Goal: Find specific page/section: Find specific page/section

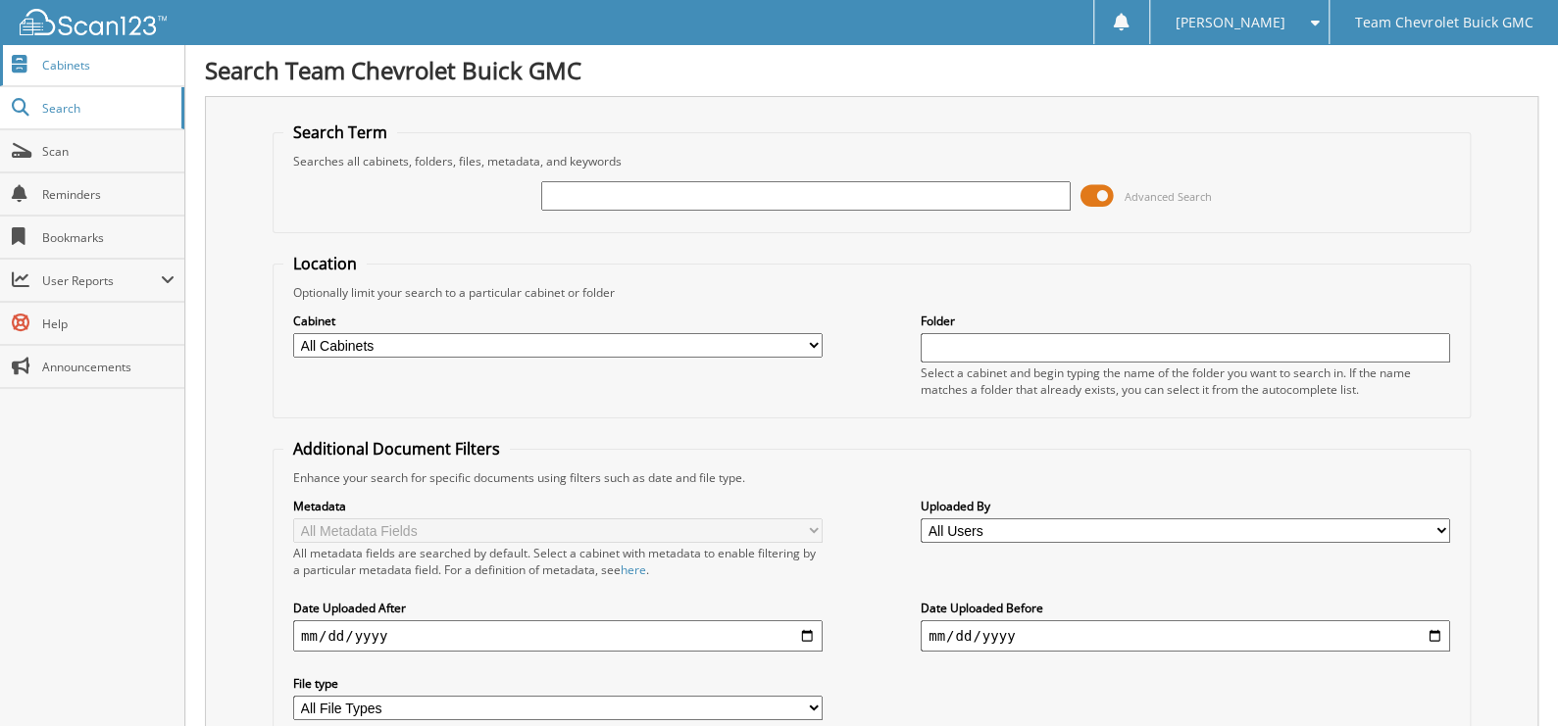
click at [103, 64] on span "Cabinets" at bounding box center [108, 65] width 132 height 17
type input "C1557"
click at [1108, 182] on span at bounding box center [1096, 195] width 33 height 29
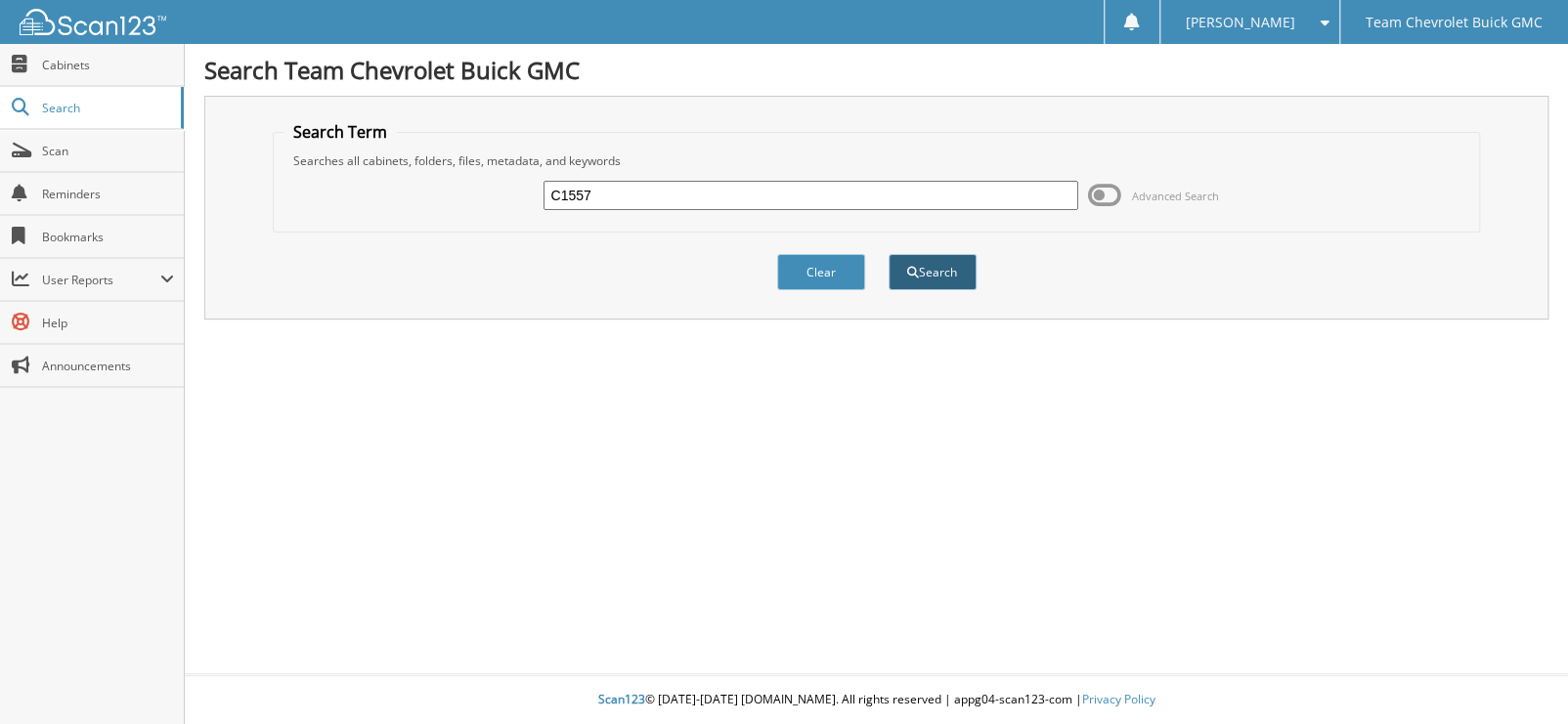
click at [906, 262] on button "Search" at bounding box center [933, 272] width 88 height 36
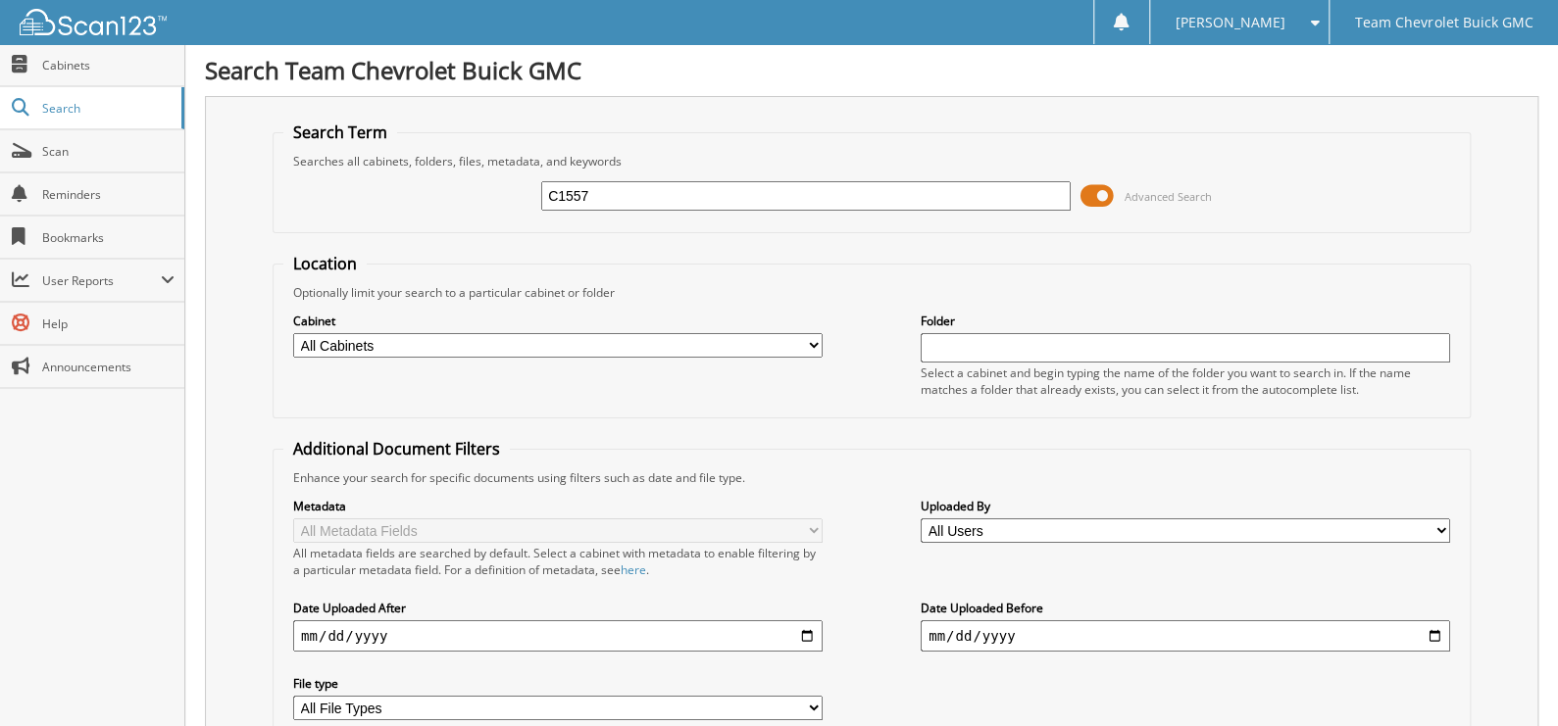
click at [1099, 197] on span at bounding box center [1096, 195] width 33 height 29
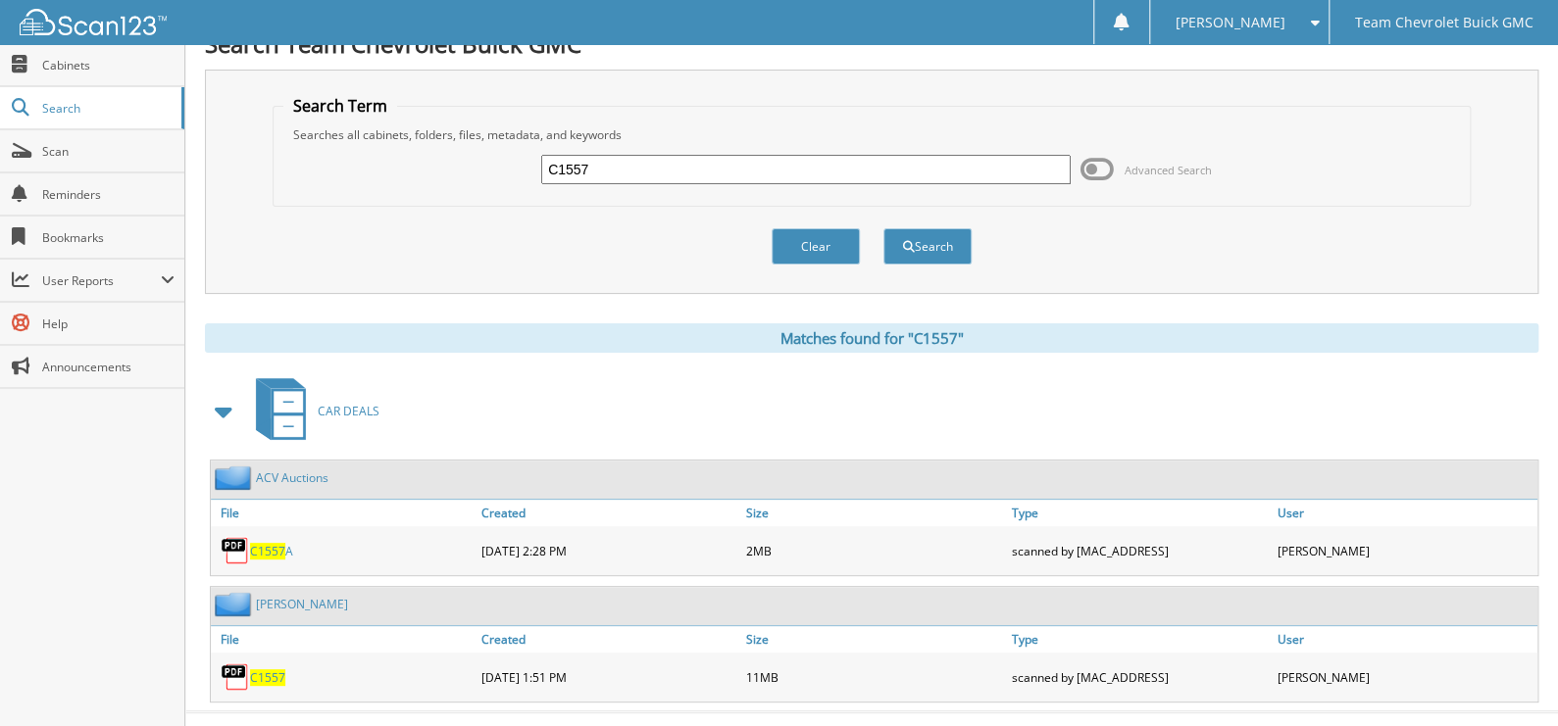
scroll to position [52, 0]
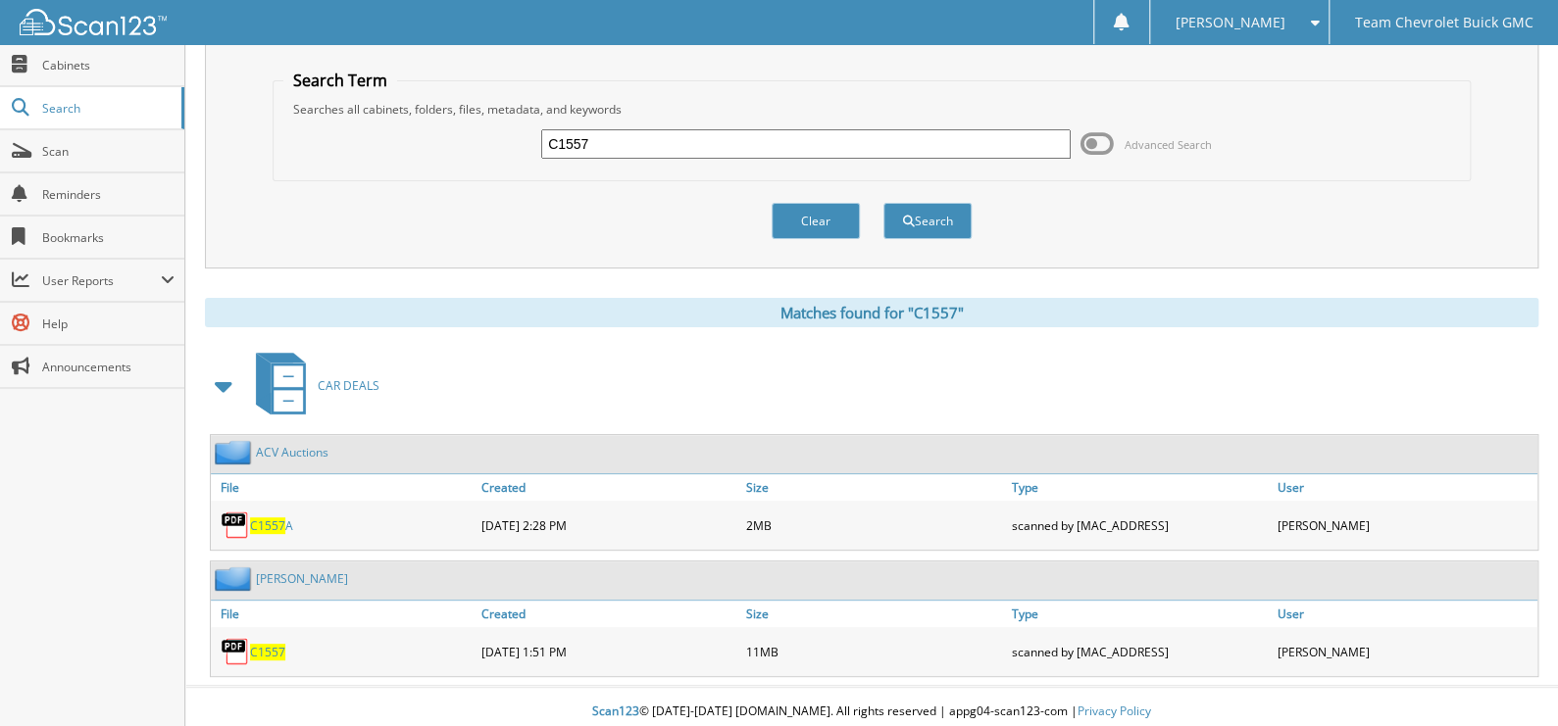
click at [265, 644] on span "C1557" at bounding box center [267, 652] width 35 height 17
click at [632, 133] on input "C1557" at bounding box center [805, 143] width 529 height 29
type input "daniel lopez"
click at [883, 203] on button "Search" at bounding box center [927, 221] width 88 height 36
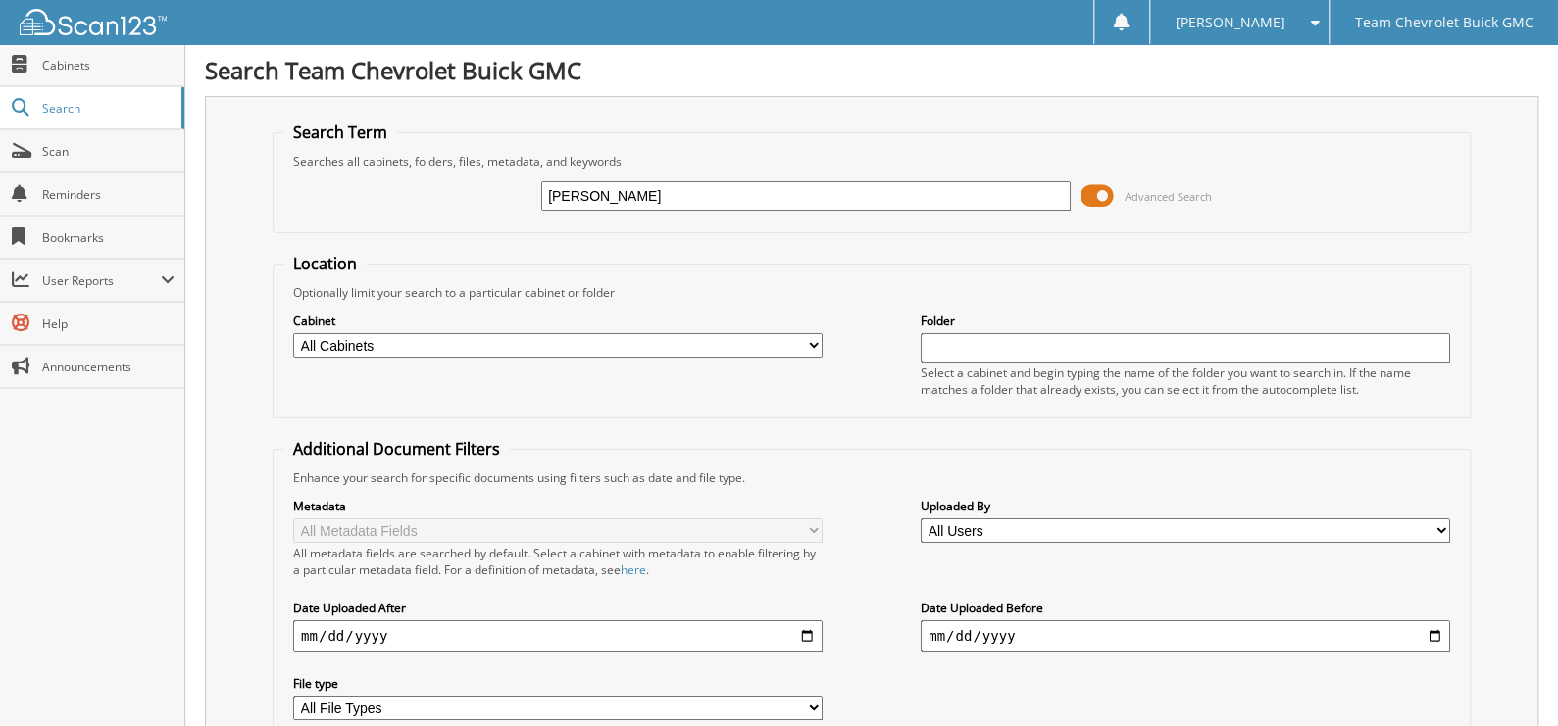
click at [1107, 198] on span at bounding box center [1096, 195] width 33 height 29
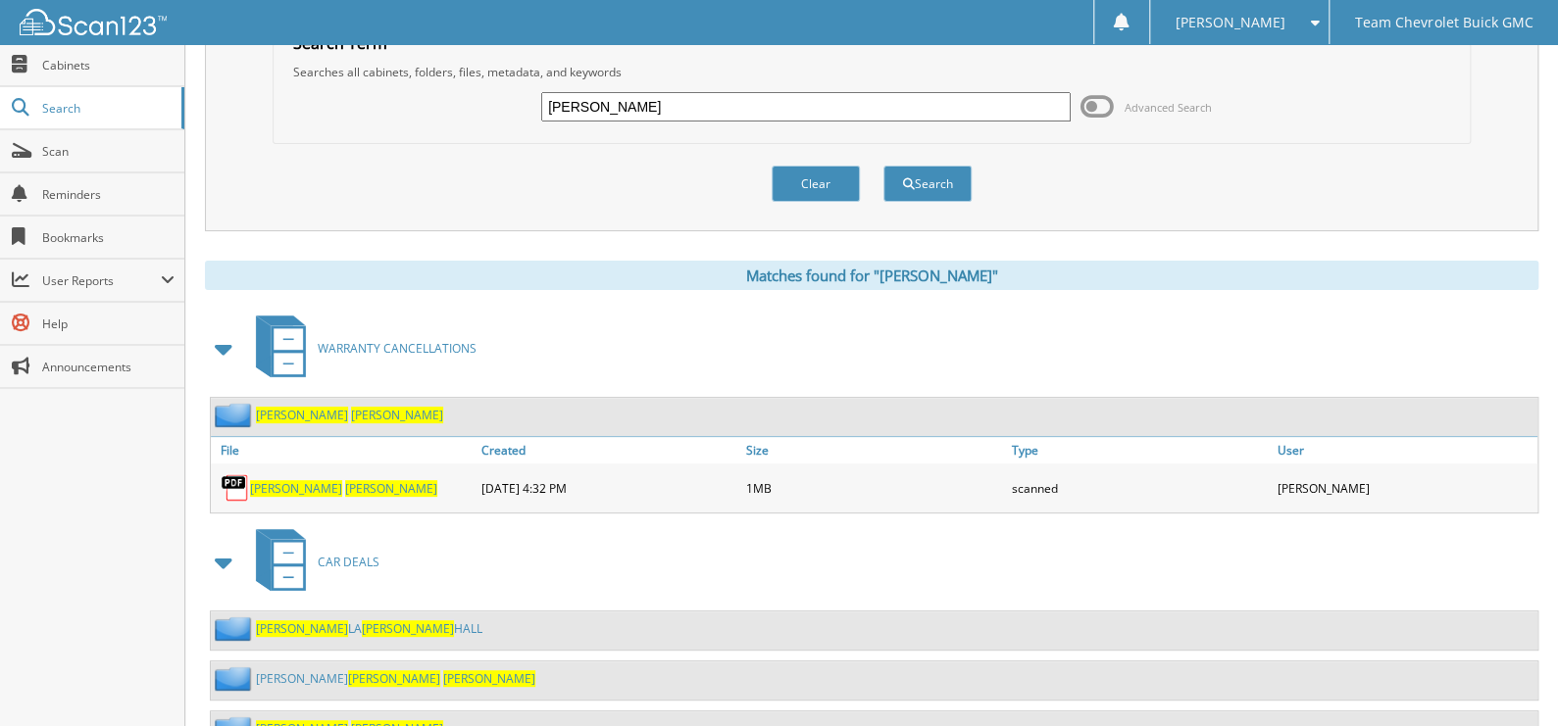
scroll to position [196, 0]
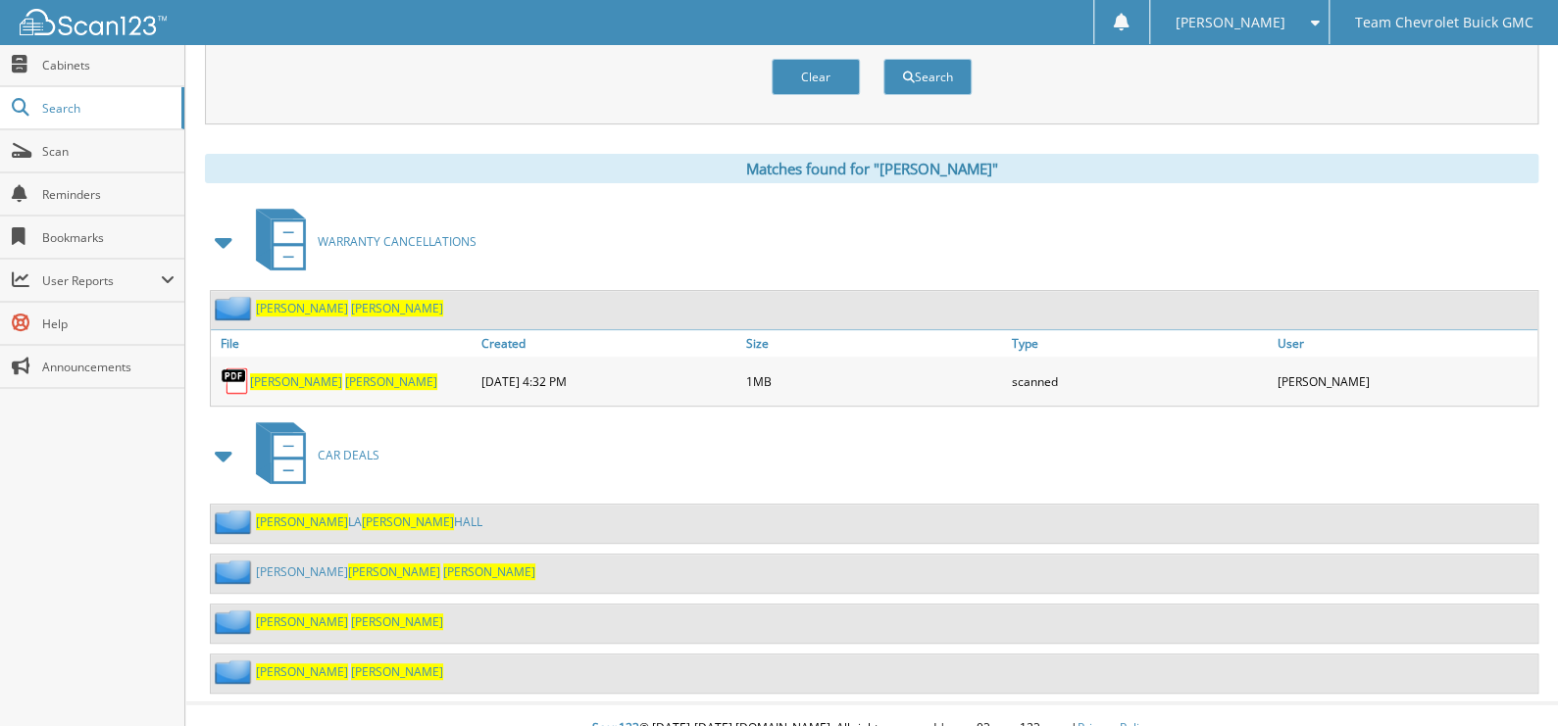
click at [345, 374] on span "LOPEZ" at bounding box center [391, 382] width 92 height 17
click at [116, 144] on span "Scan" at bounding box center [108, 151] width 132 height 17
